Goal: Check status: Check status

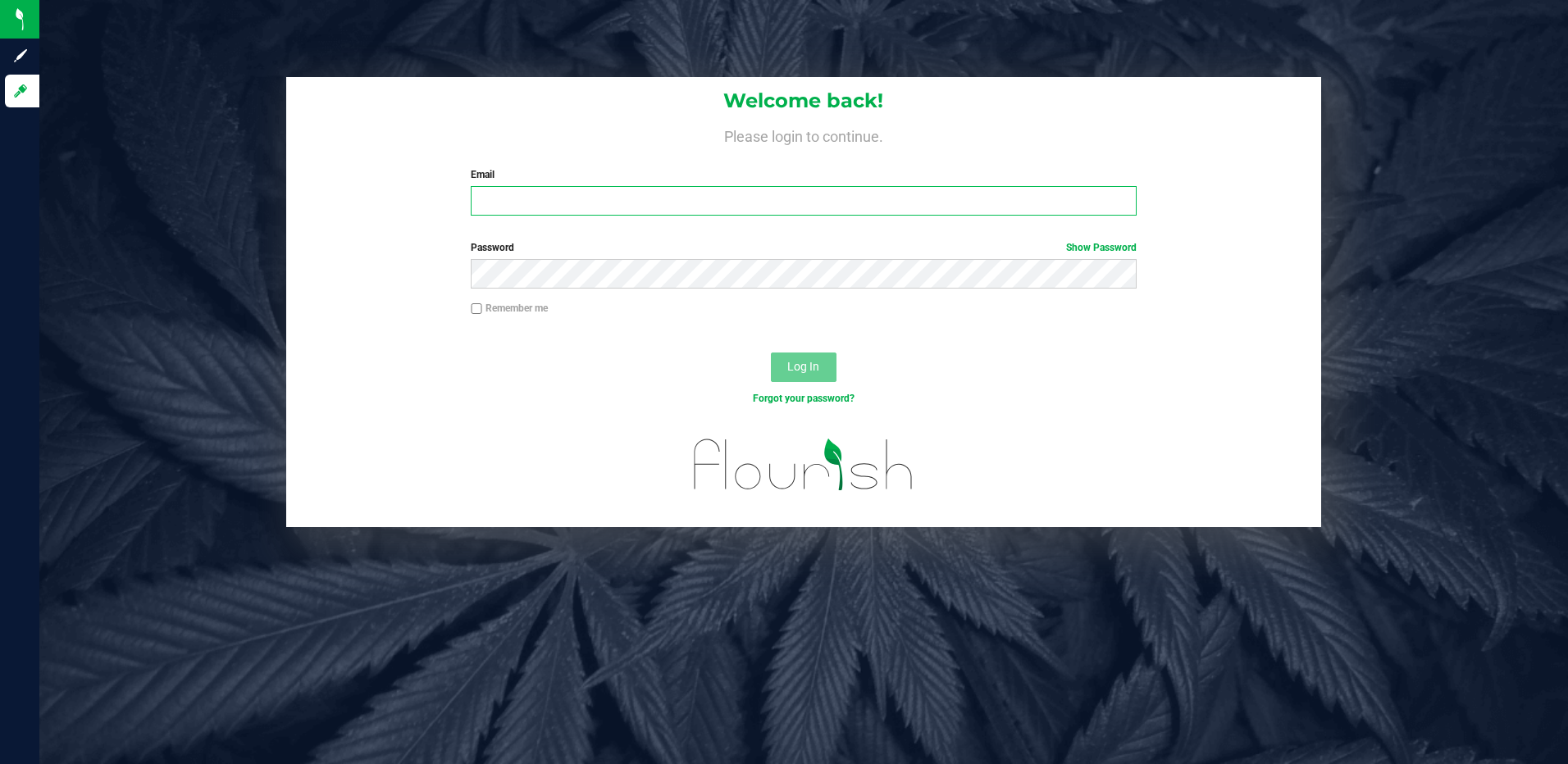
click at [522, 211] on input "Email" at bounding box center [804, 200] width 666 height 30
type input "[EMAIL_ADDRESS][DOMAIN_NAME]"
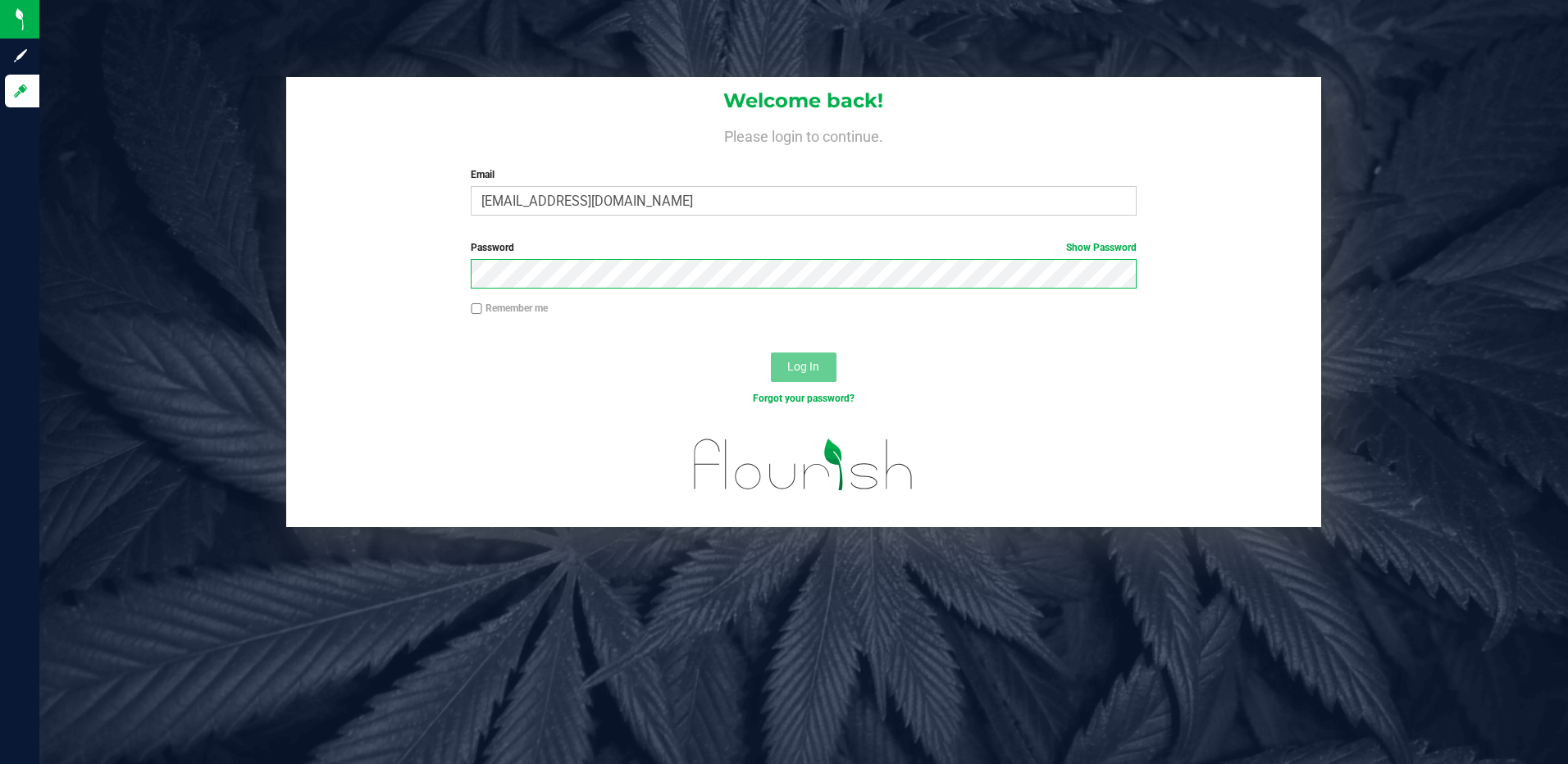
click at [771, 353] on button "Log In" at bounding box center [804, 367] width 66 height 30
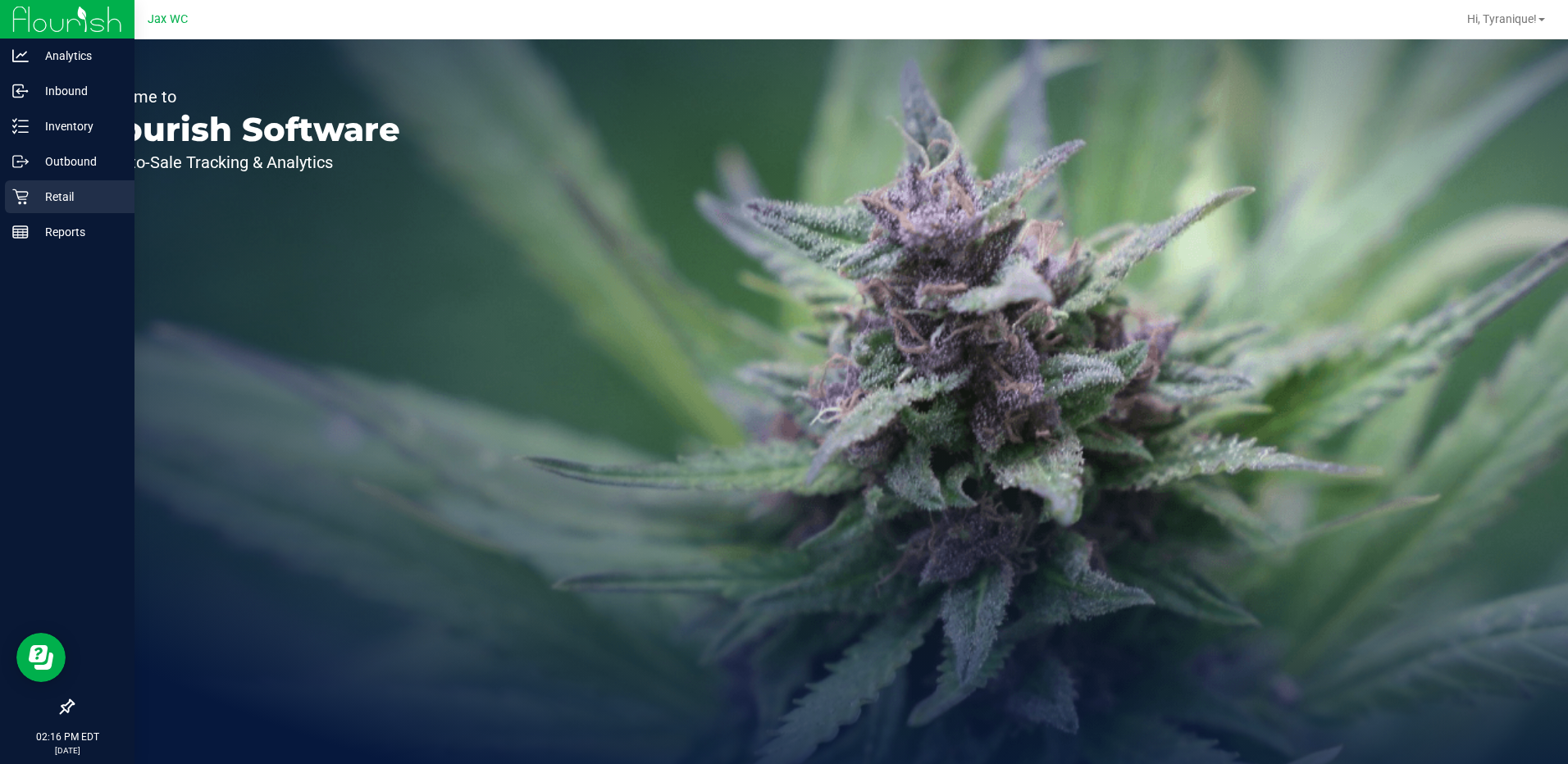
click at [11, 194] on div "Retail" at bounding box center [69, 197] width 130 height 32
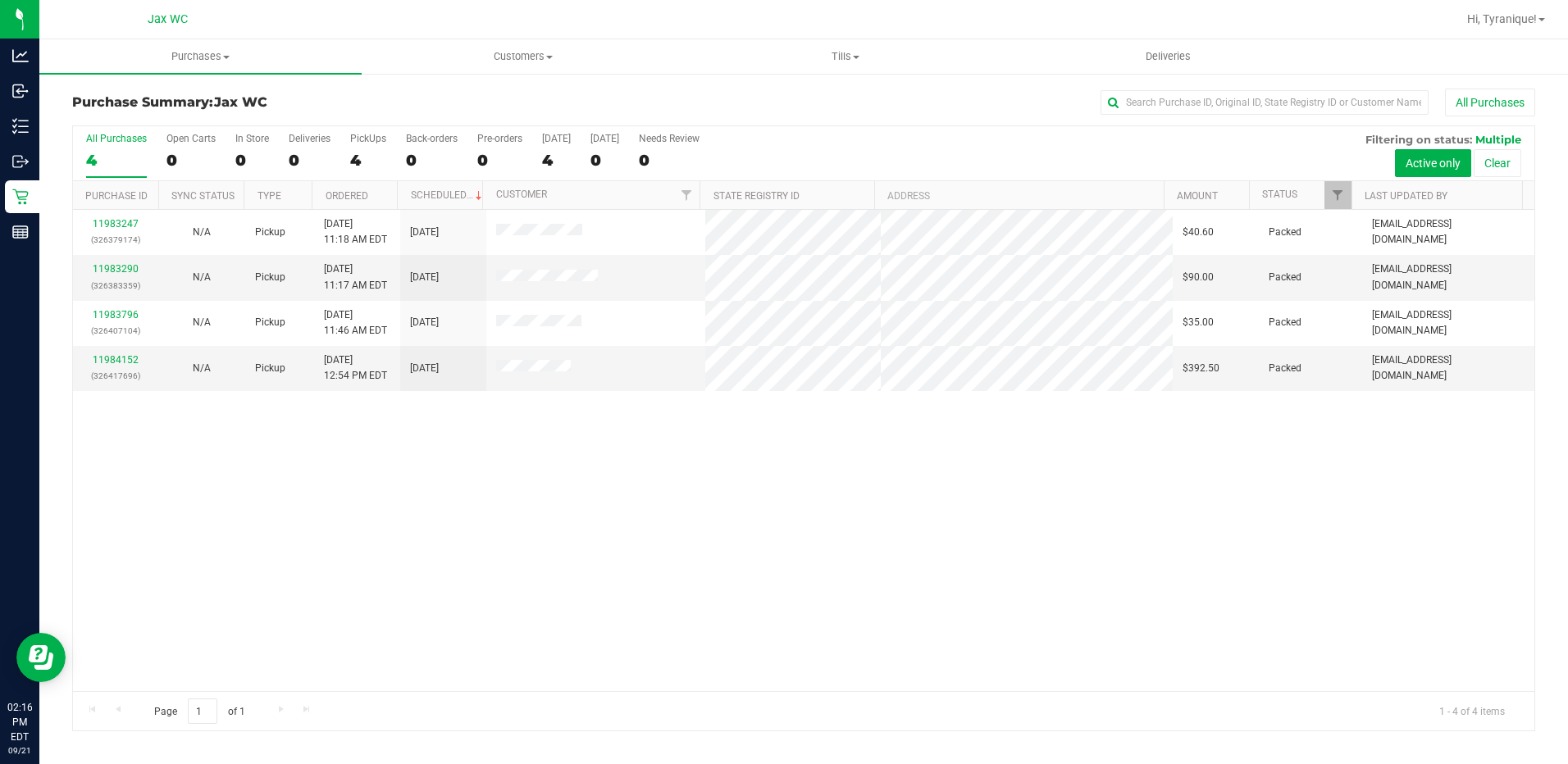
click at [822, 607] on div "11983247 (326379174) N/A Pickup 9/21/2025 11:18 AM EDT 9/21/2025 $40.60 Packed …" at bounding box center [804, 451] width 1462 height 482
click at [181, 520] on div "11983247 (326379174) N/A Pickup 9/21/2025 11:18 AM EDT 9/21/2025 $40.60 Packed …" at bounding box center [804, 451] width 1462 height 482
click at [481, 50] on span "Customers" at bounding box center [522, 57] width 320 height 14
click at [481, 99] on li "All customers" at bounding box center [522, 99] width 322 height 20
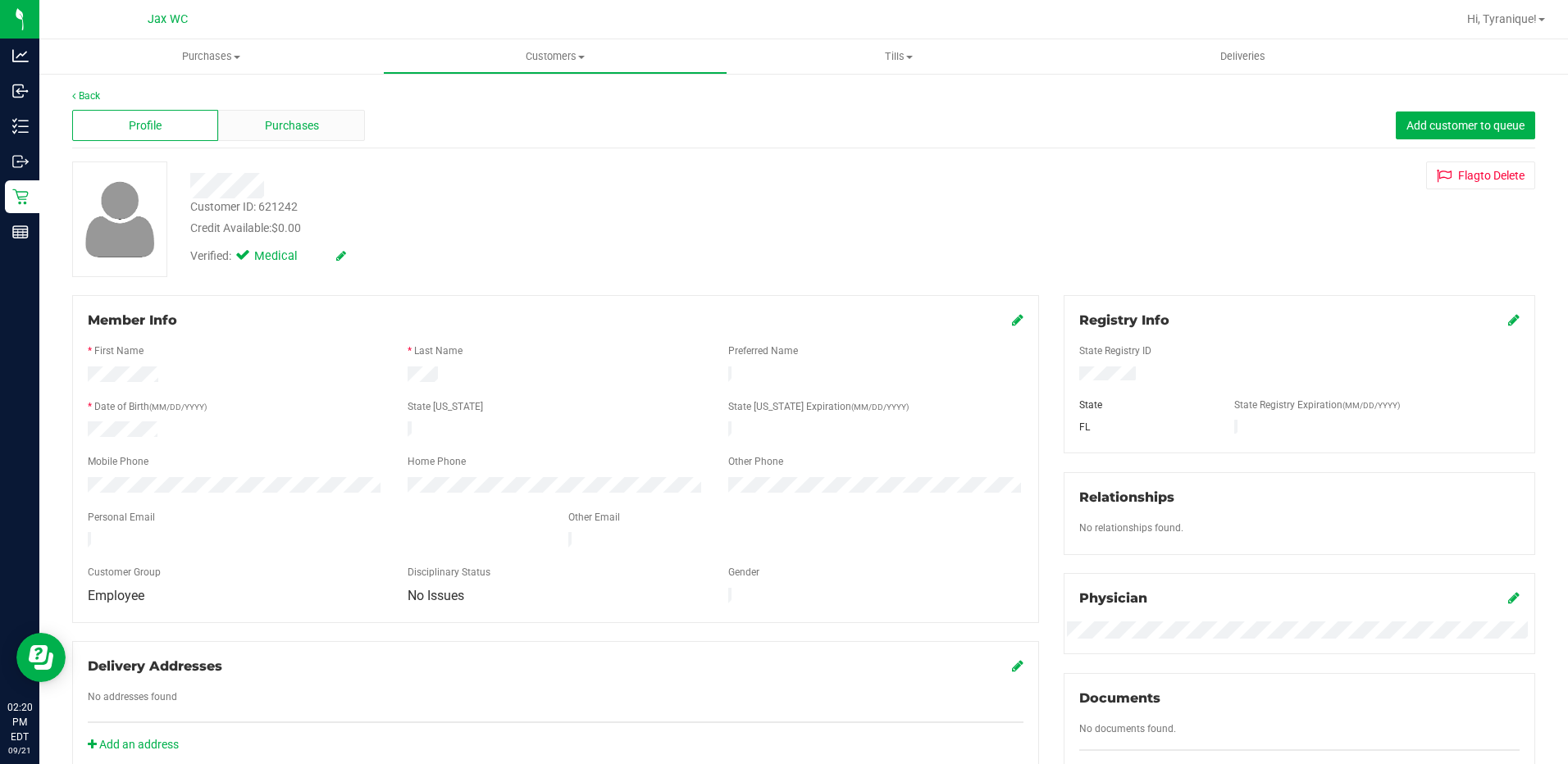
click at [293, 122] on span "Purchases" at bounding box center [292, 125] width 54 height 17
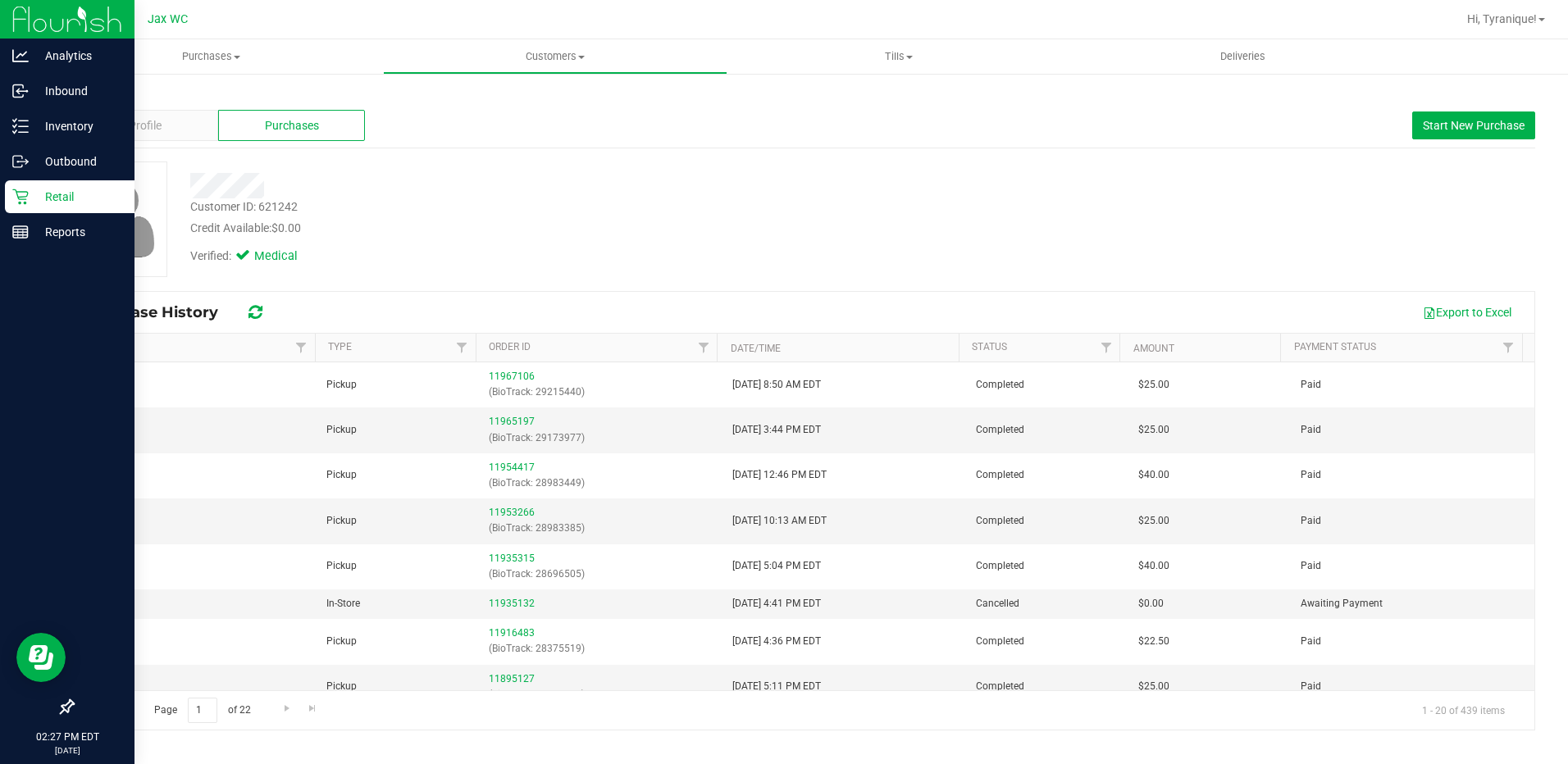
click at [24, 194] on icon at bounding box center [21, 197] width 16 height 16
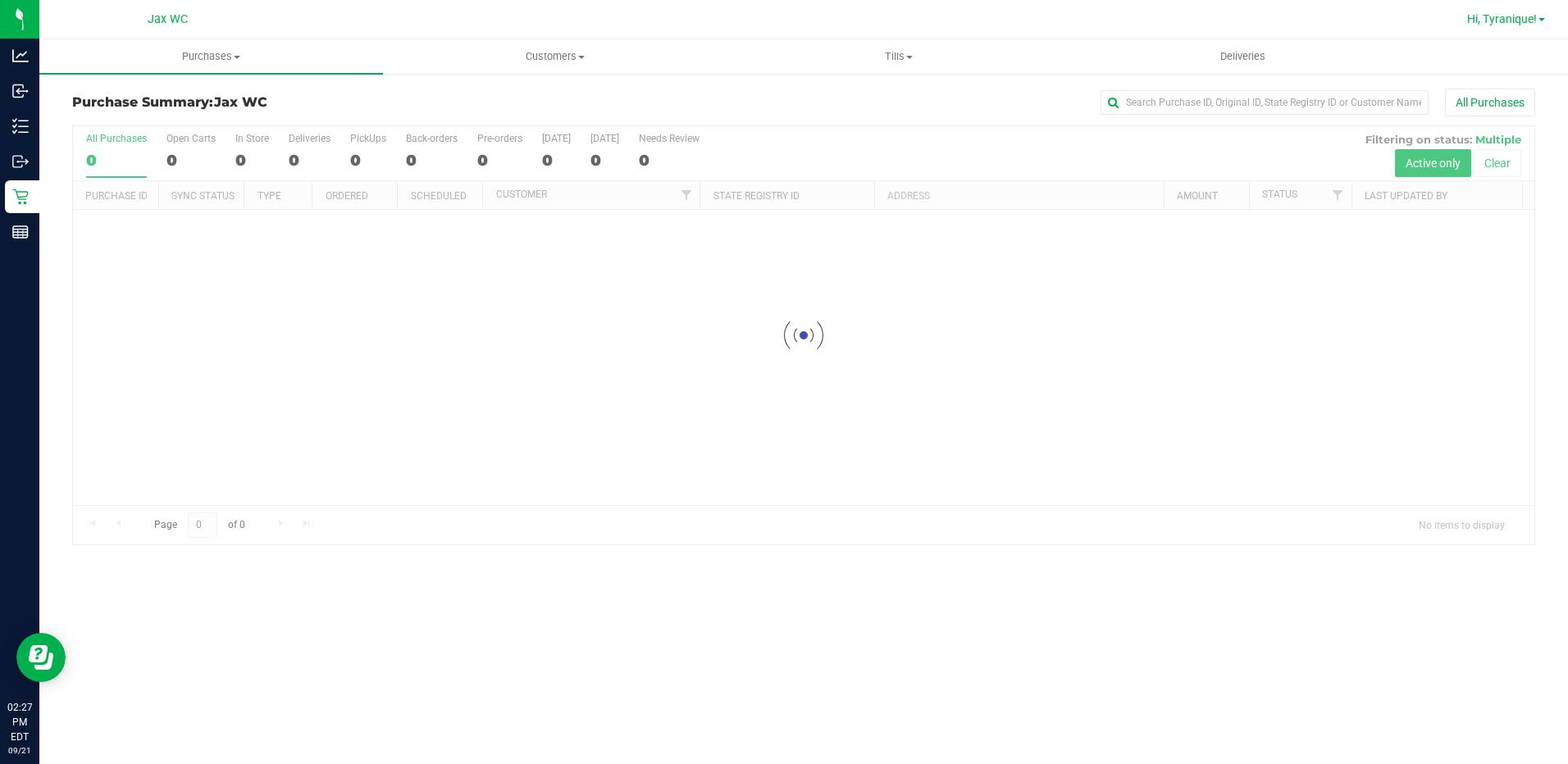
click at [1506, 24] on span "Hi, Tyranique!" at bounding box center [1501, 19] width 69 height 14
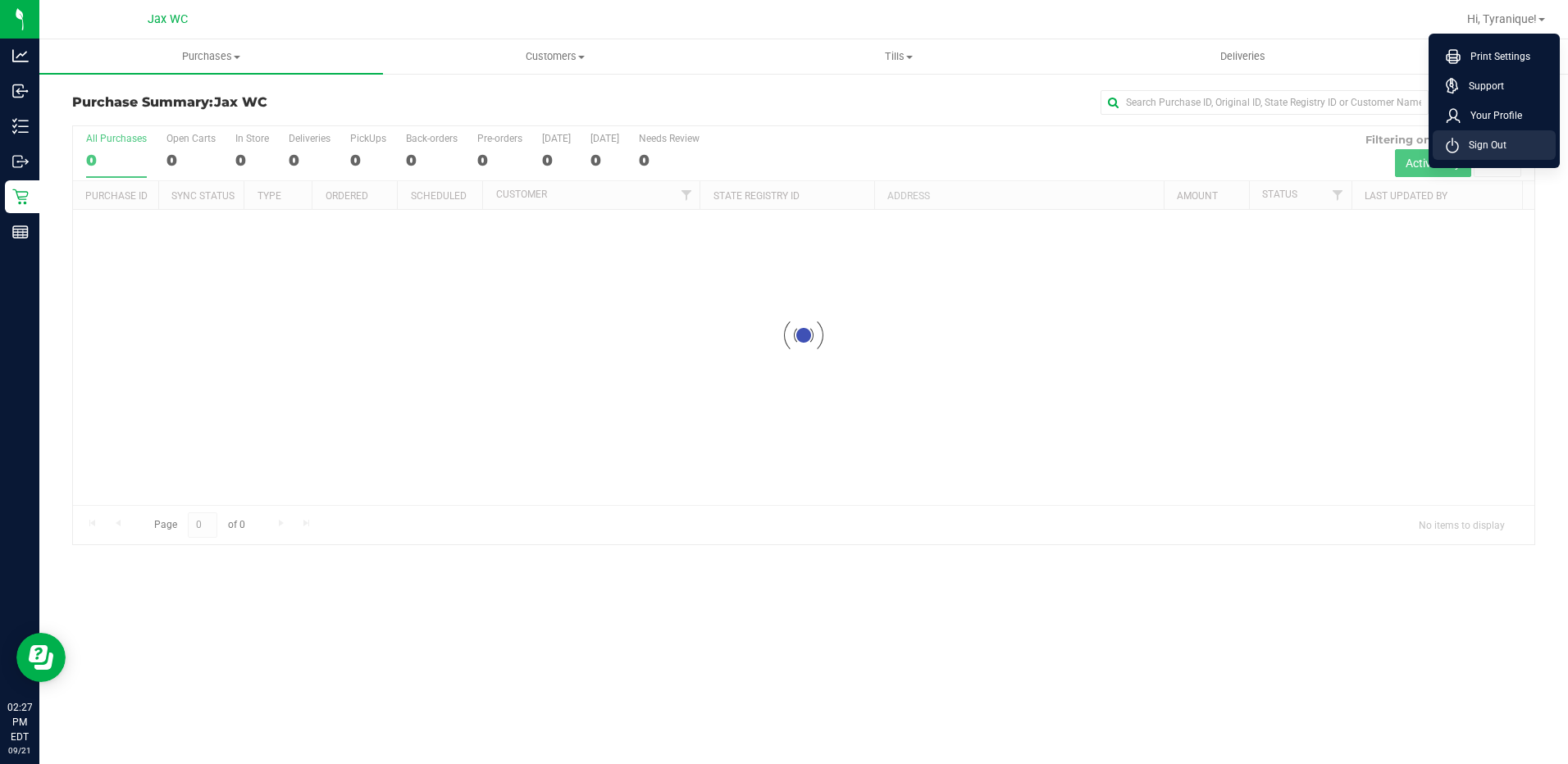
click at [1512, 141] on li "Sign Out" at bounding box center [1494, 145] width 123 height 30
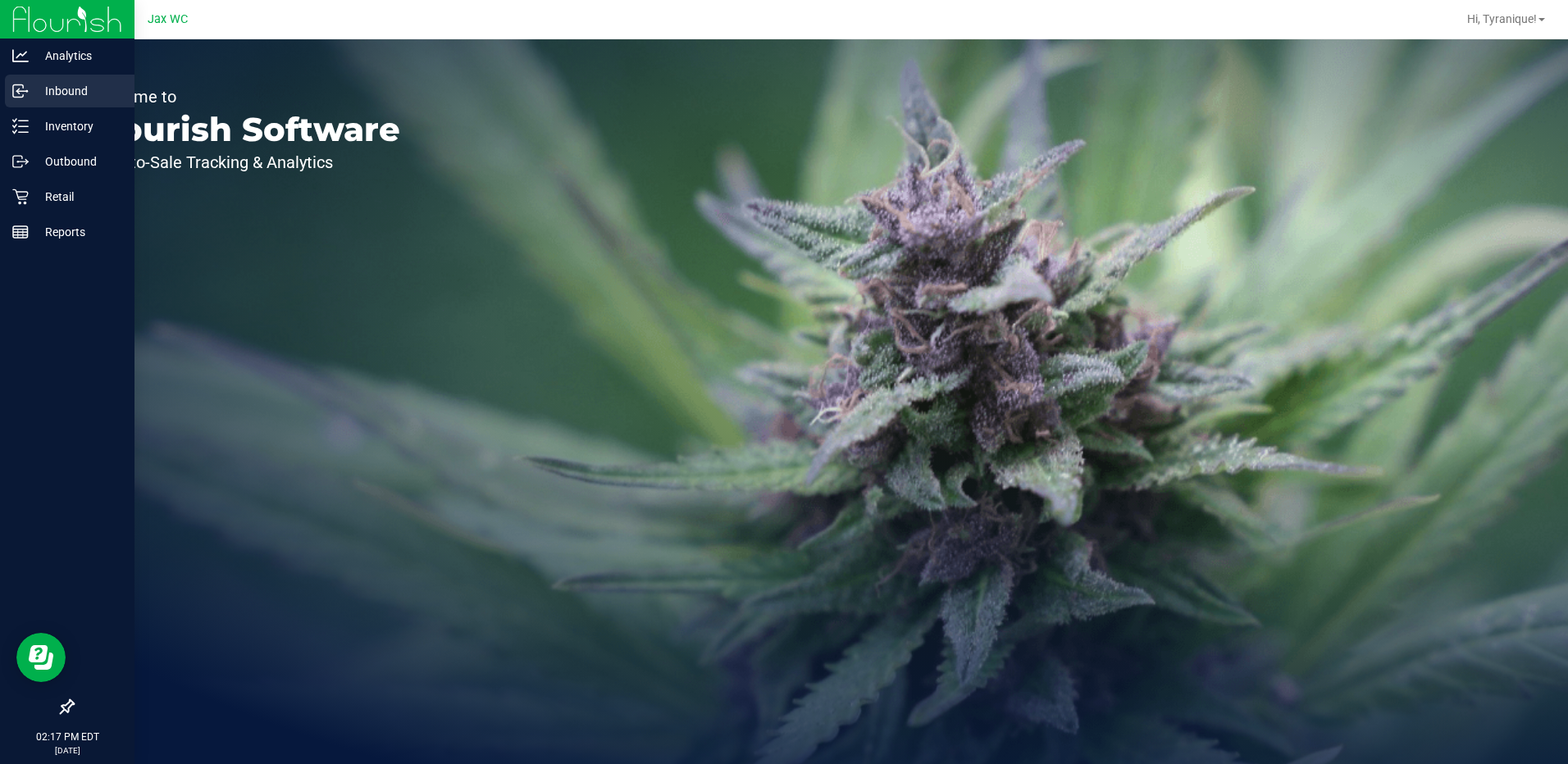
click at [70, 98] on p "Inbound" at bounding box center [78, 91] width 98 height 20
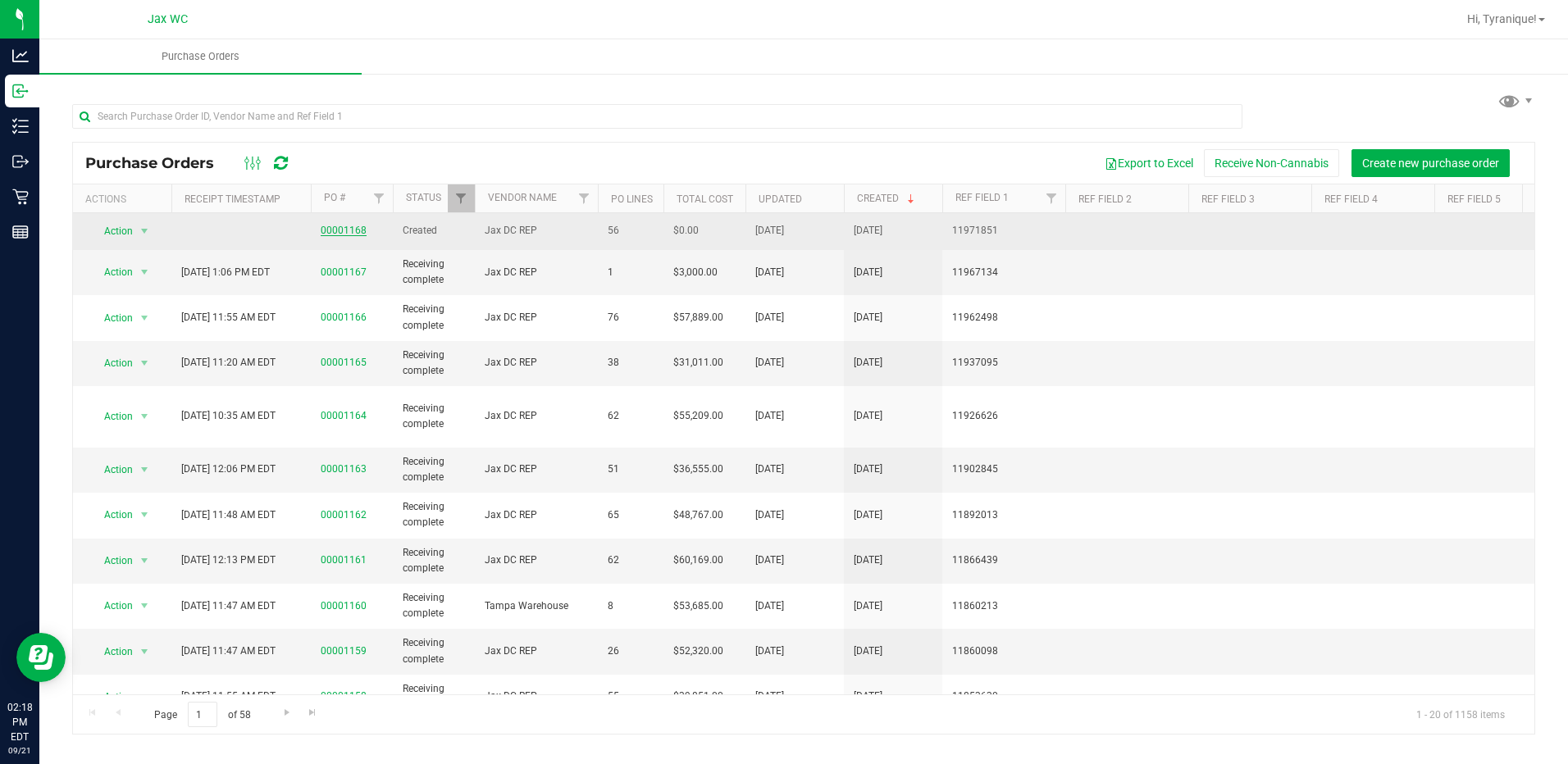
click at [356, 230] on link "00001168" at bounding box center [343, 230] width 46 height 12
